Goal: Task Accomplishment & Management: Manage account settings

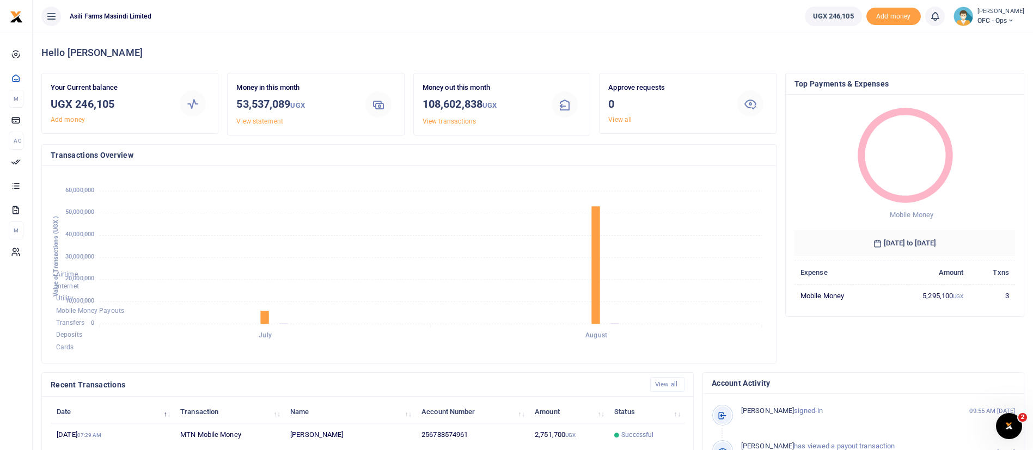
click at [995, 12] on small "[PERSON_NAME]" at bounding box center [1000, 11] width 47 height 9
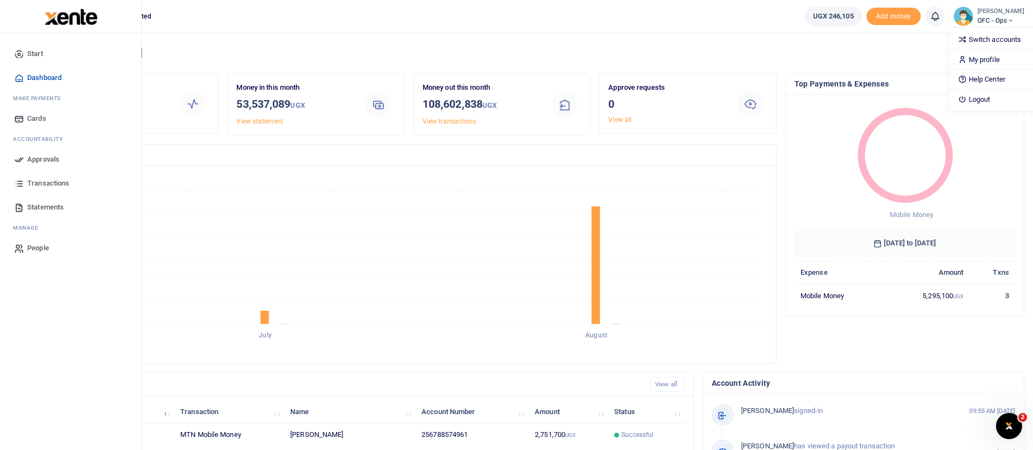
click at [67, 16] on img at bounding box center [71, 17] width 53 height 16
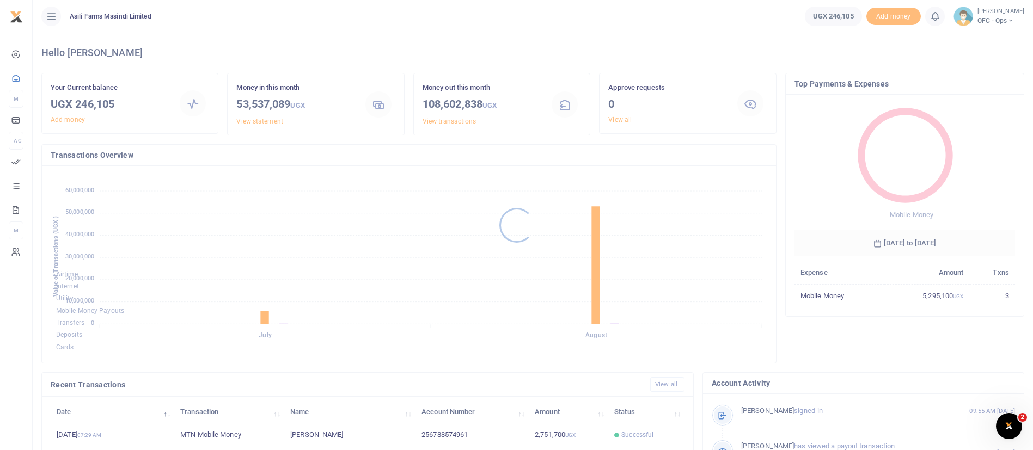
scroll to position [200, 0]
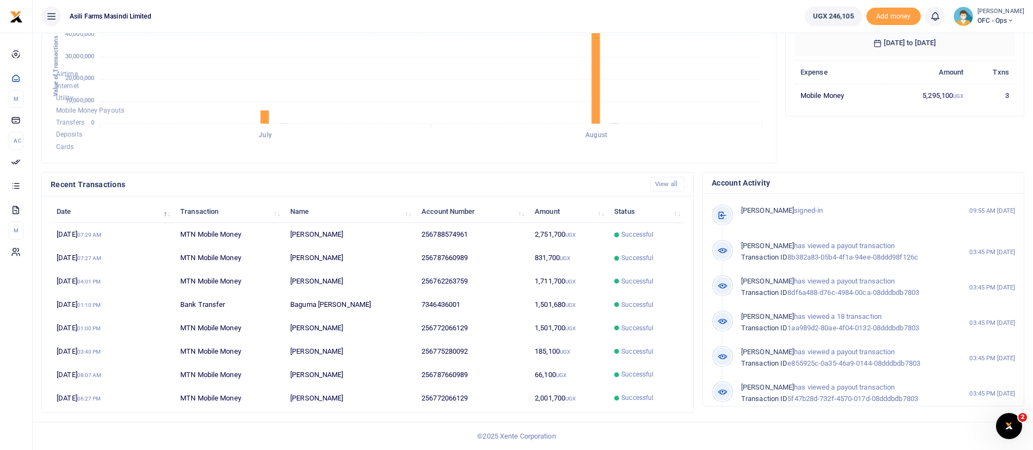
click at [982, 13] on small "[PERSON_NAME]" at bounding box center [1000, 11] width 47 height 9
click at [988, 36] on link "Switch accounts" at bounding box center [992, 39] width 86 height 15
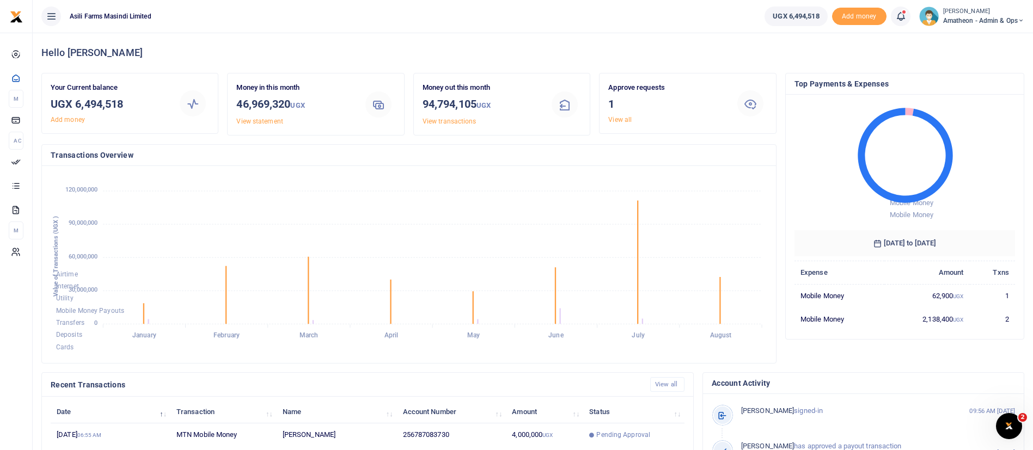
scroll to position [200, 0]
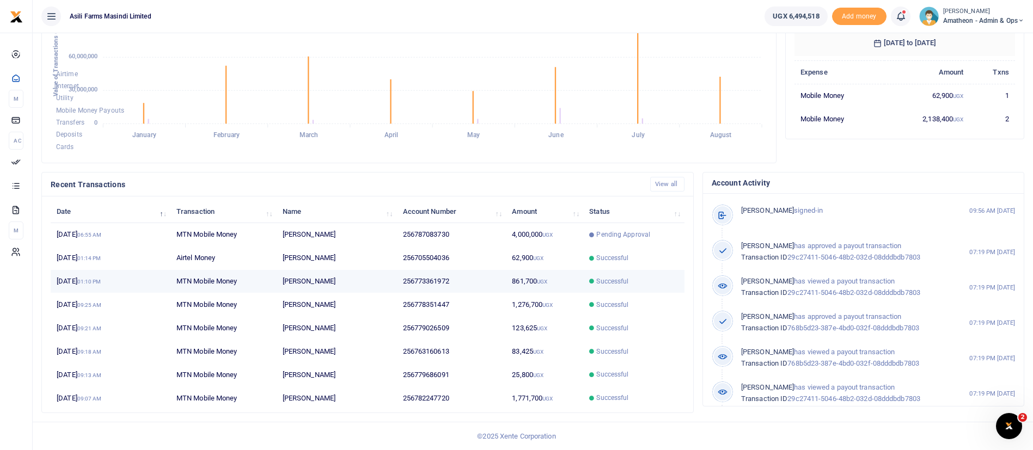
click at [488, 281] on td "256773361972" at bounding box center [450, 281] width 109 height 23
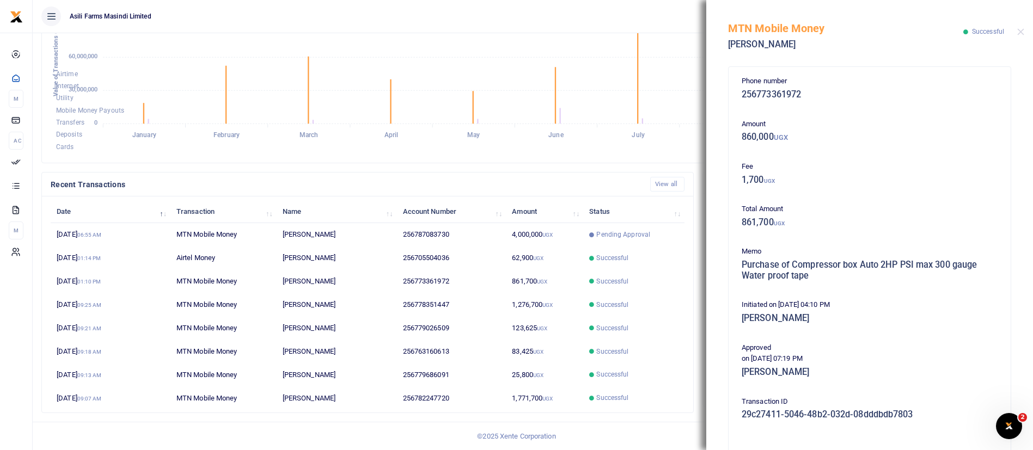
scroll to position [186, 0]
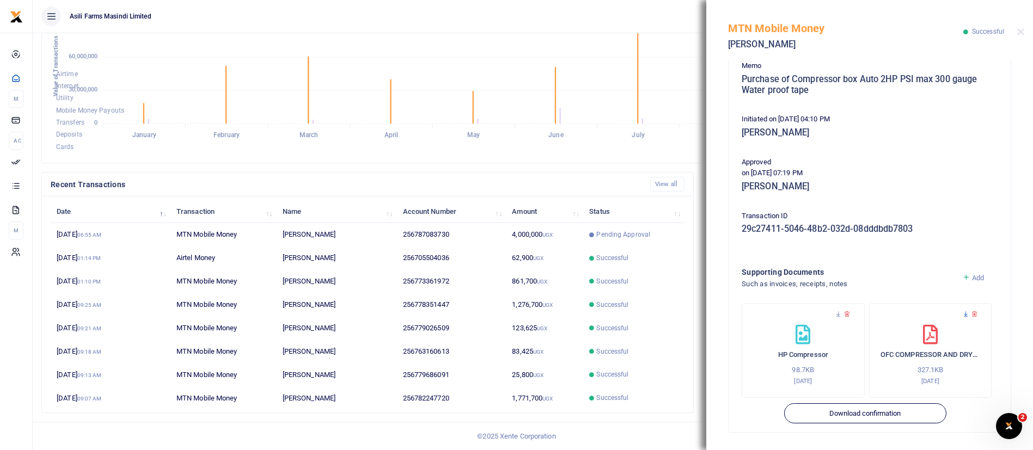
click at [962, 315] on icon at bounding box center [965, 314] width 7 height 7
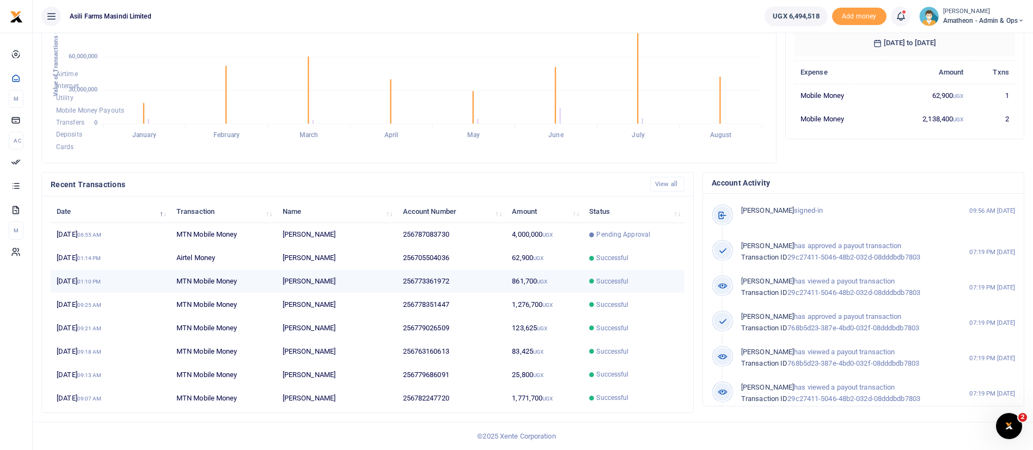
click at [572, 281] on td "861,700 UGX" at bounding box center [544, 281] width 77 height 23
